Goal: Find specific page/section

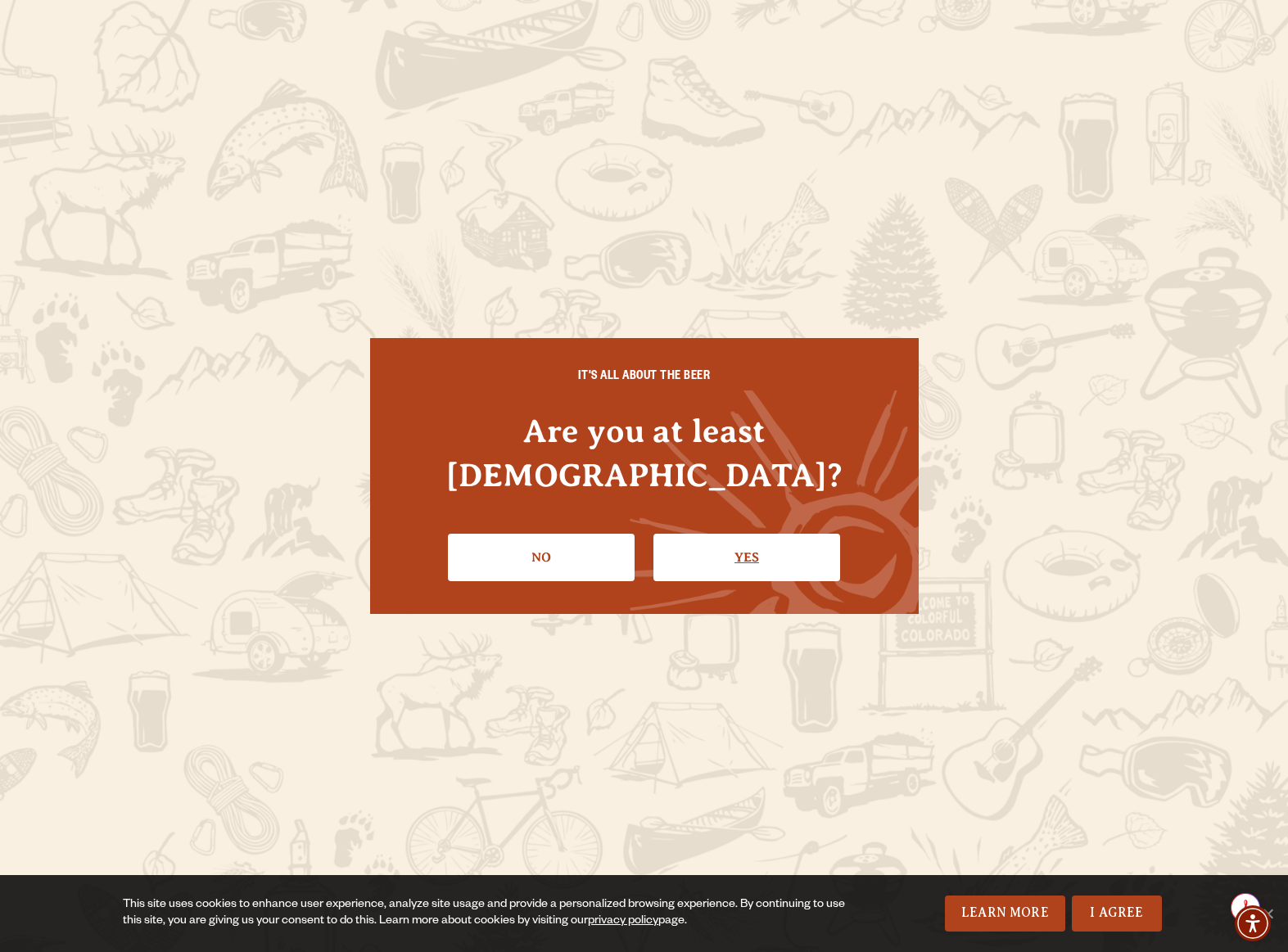
click at [760, 539] on link "Yes" at bounding box center [747, 558] width 186 height 48
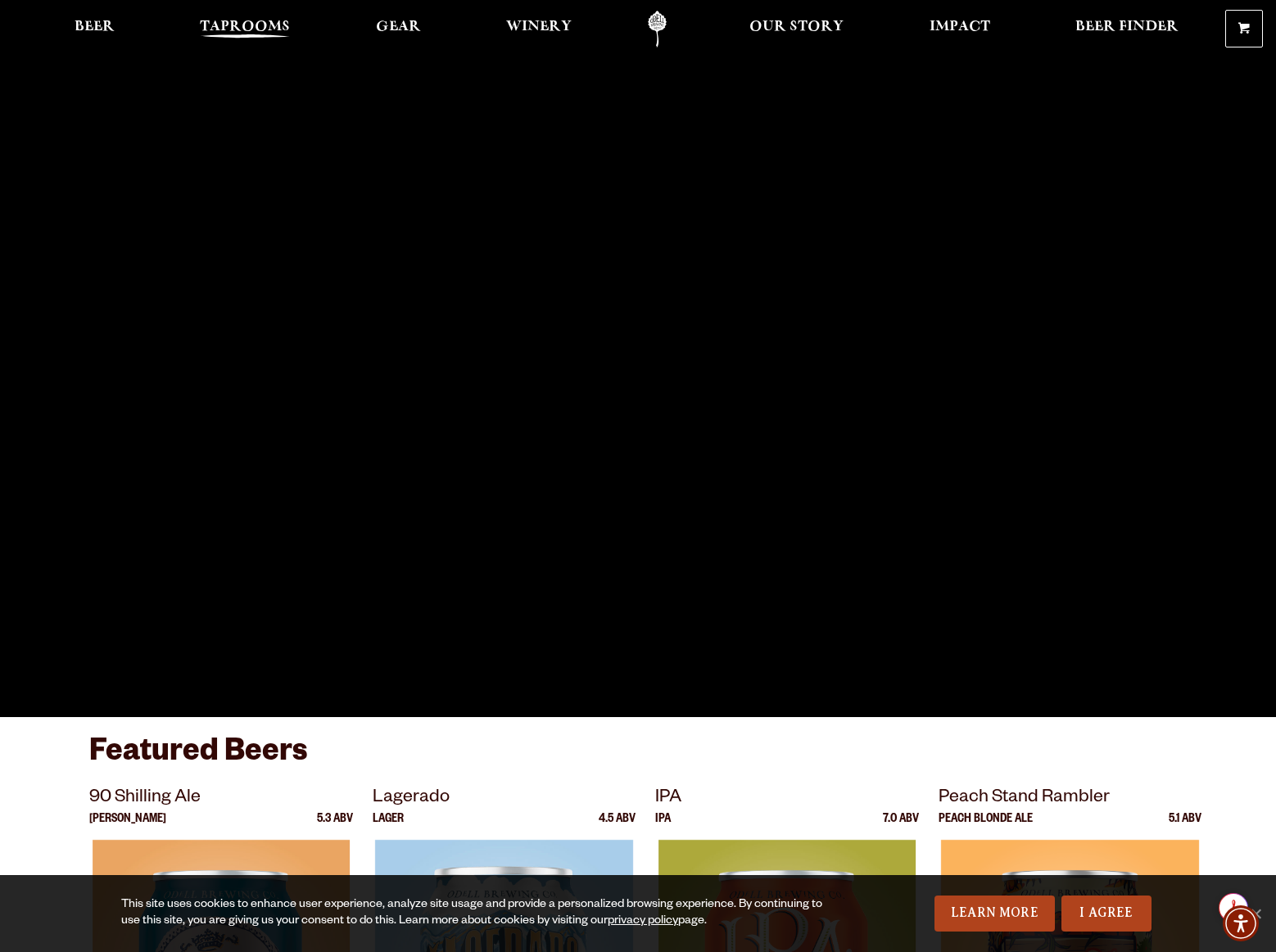
click at [242, 26] on span "Taprooms" at bounding box center [244, 27] width 90 height 13
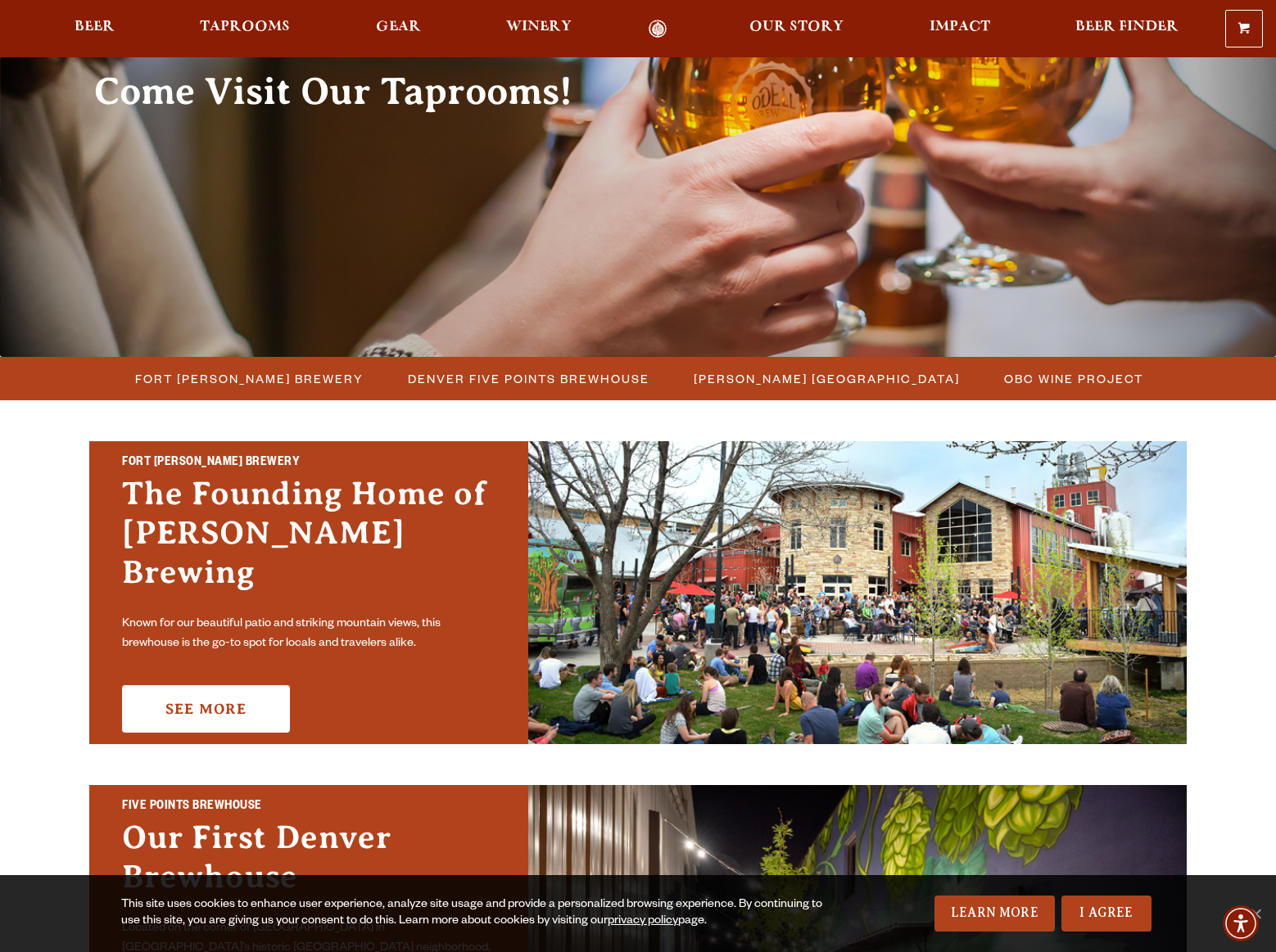
scroll to position [360, 0]
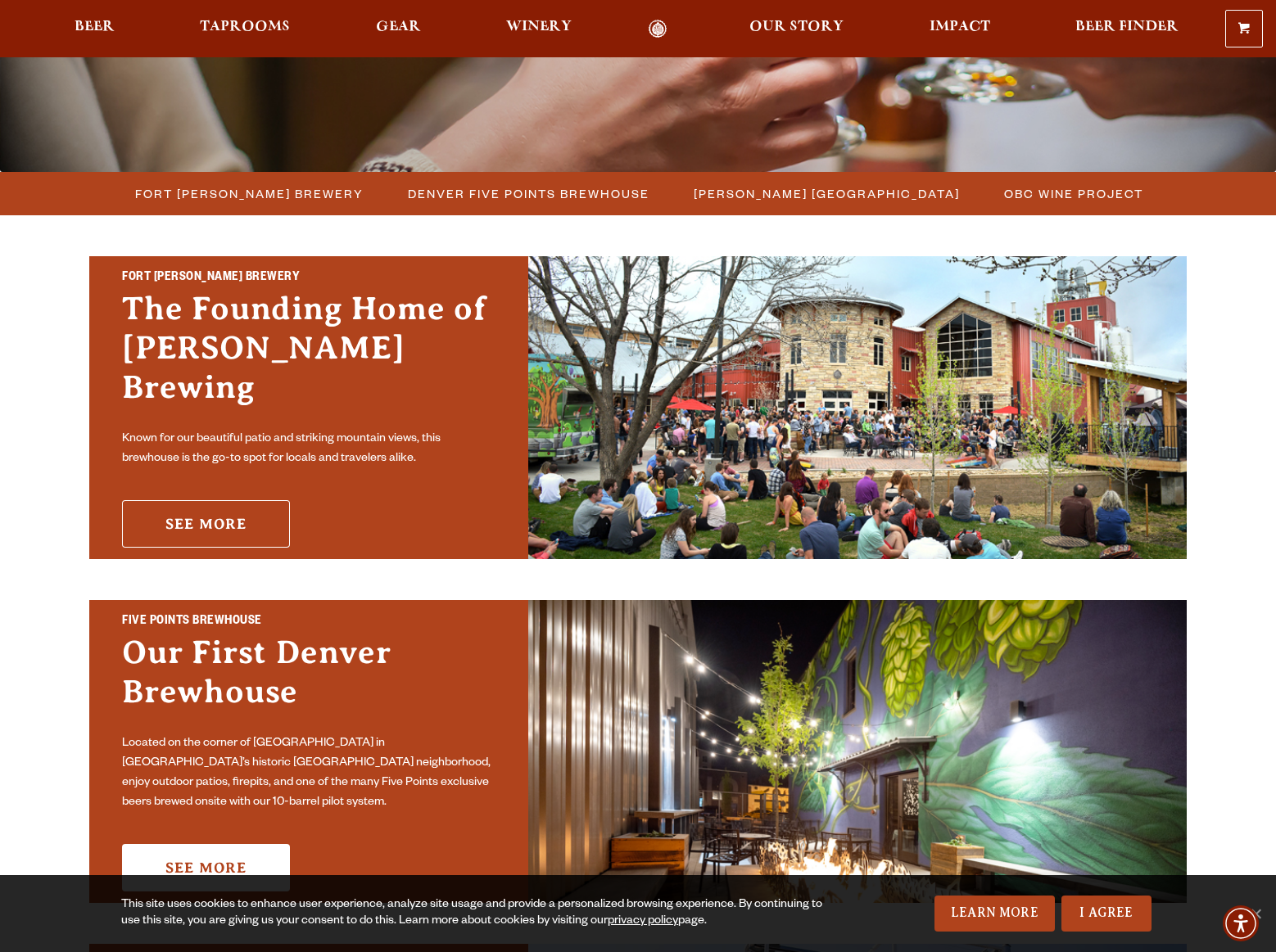
click at [239, 504] on link "See More" at bounding box center [206, 524] width 168 height 48
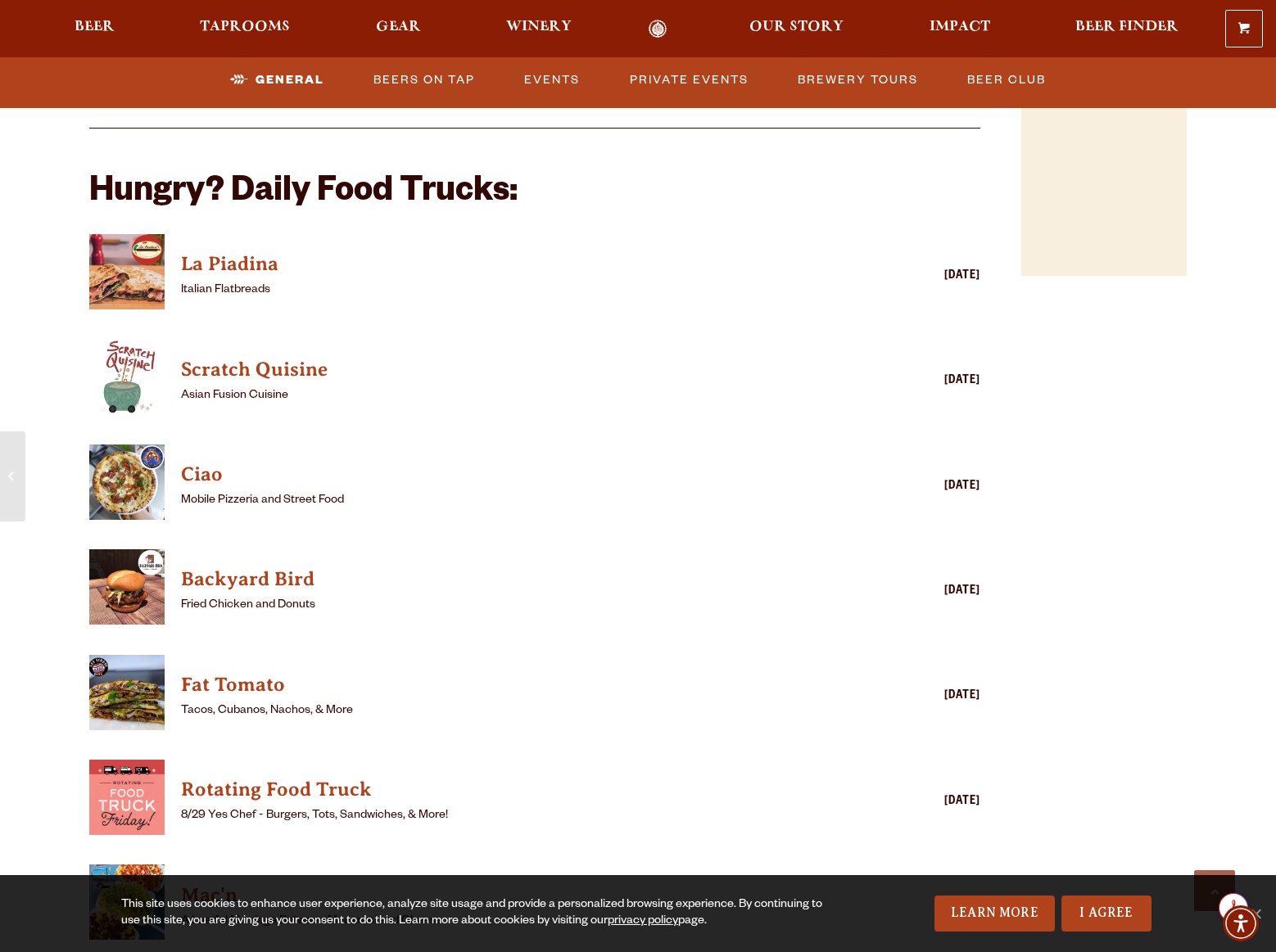
scroll to position [1666, 0]
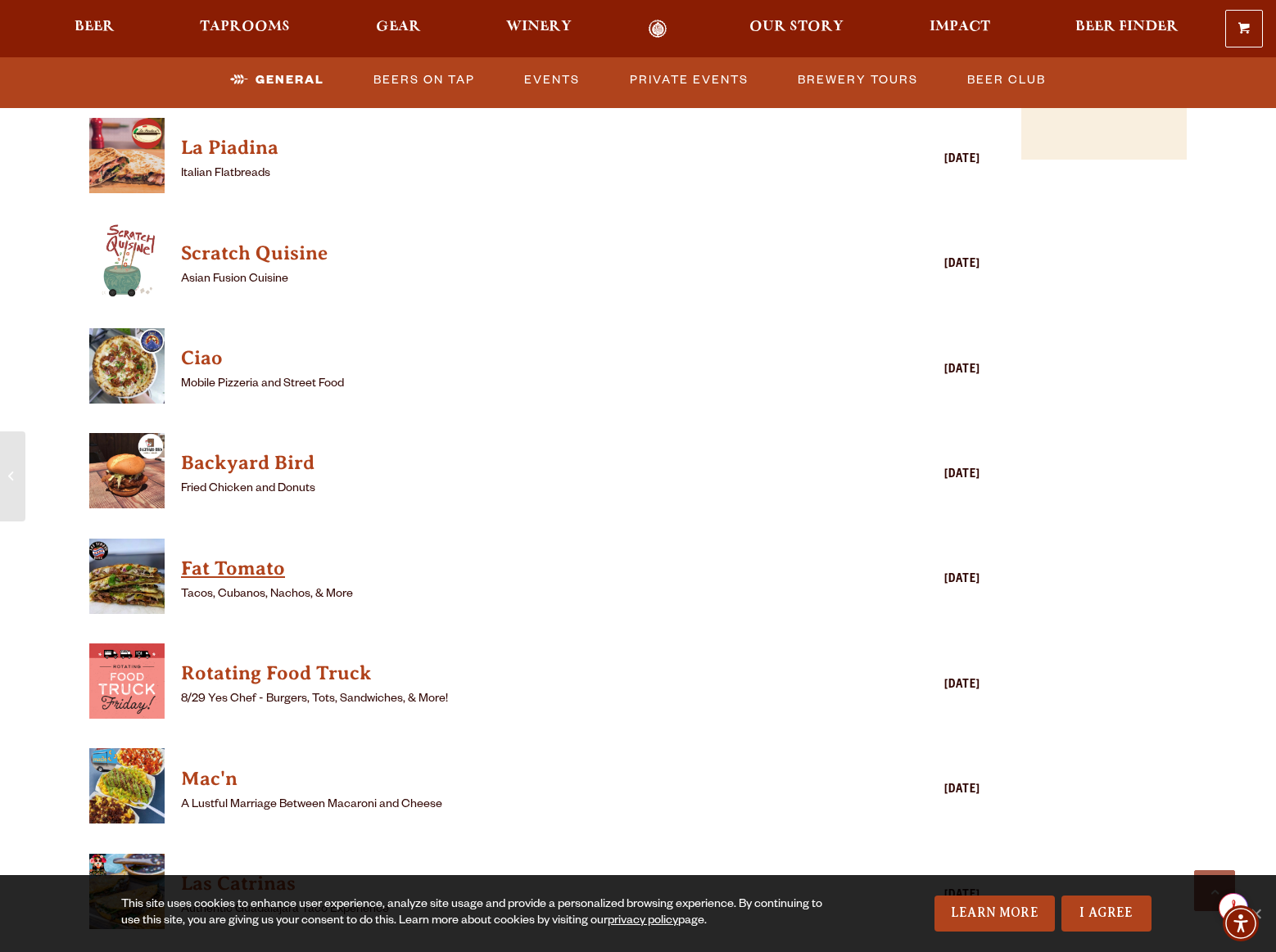
click at [242, 556] on h4 "Fat Tomato" at bounding box center [511, 569] width 660 height 27
